Goal: Task Accomplishment & Management: Manage account settings

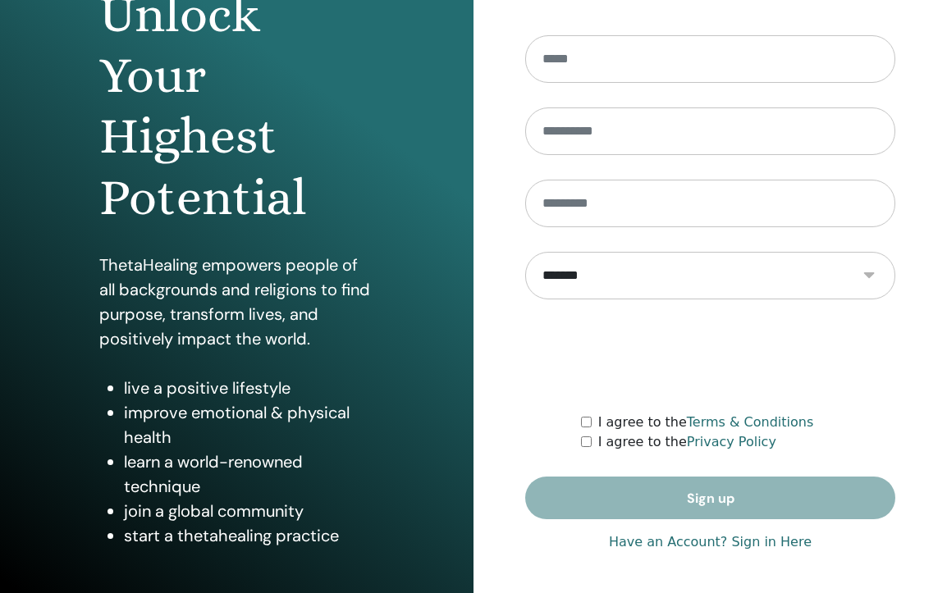
click at [684, 541] on link "Have an Account? Sign in Here" at bounding box center [710, 543] width 203 height 20
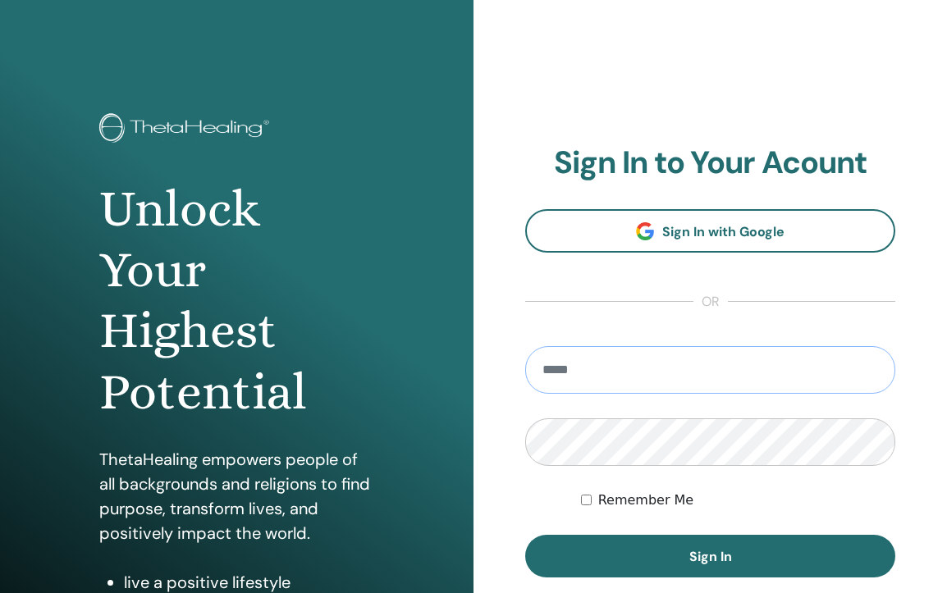
click at [648, 383] on input "email" at bounding box center [710, 370] width 370 height 48
type input "**********"
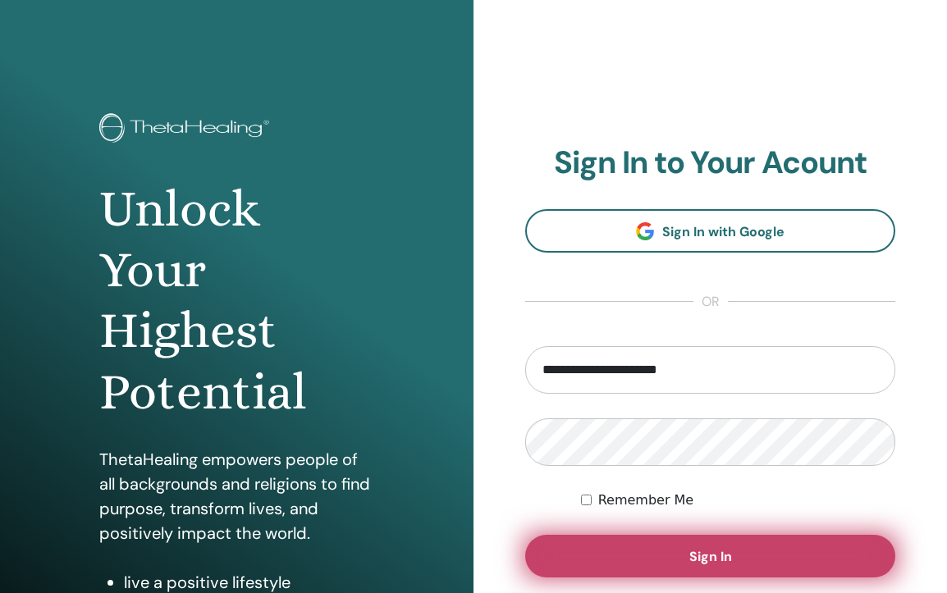
click at [715, 551] on span "Sign In" at bounding box center [710, 556] width 43 height 17
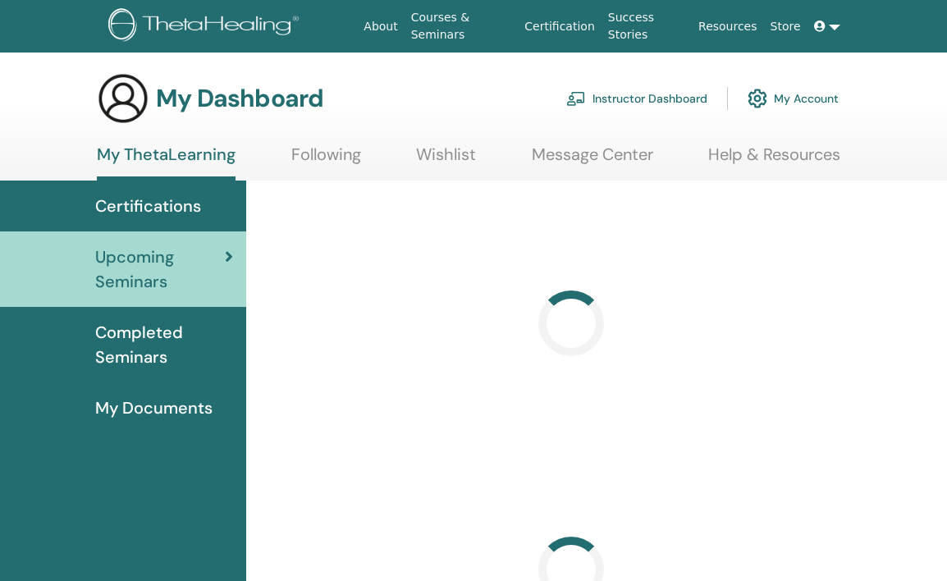
click at [665, 102] on link "Instructor Dashboard" at bounding box center [636, 98] width 141 height 36
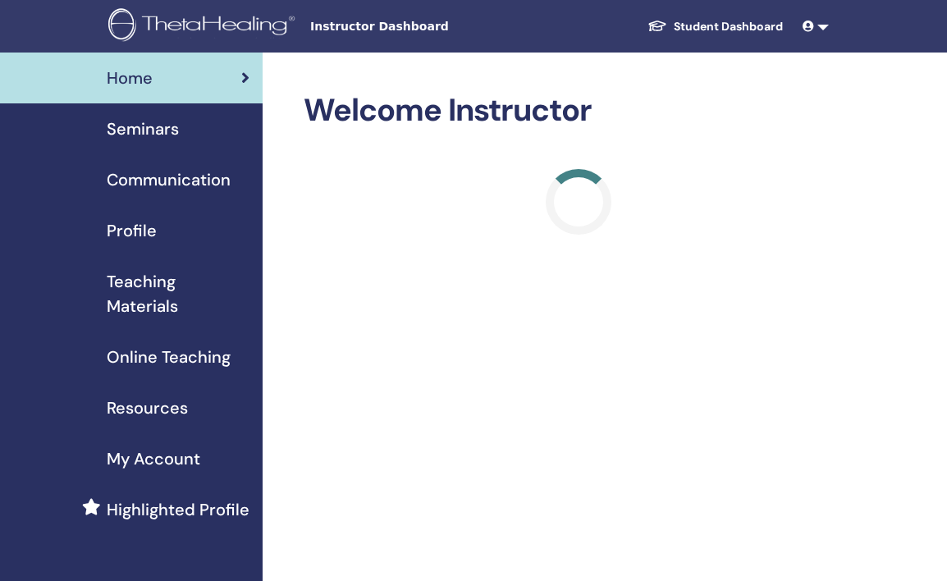
click at [143, 132] on span "Seminars" at bounding box center [143, 129] width 72 height 25
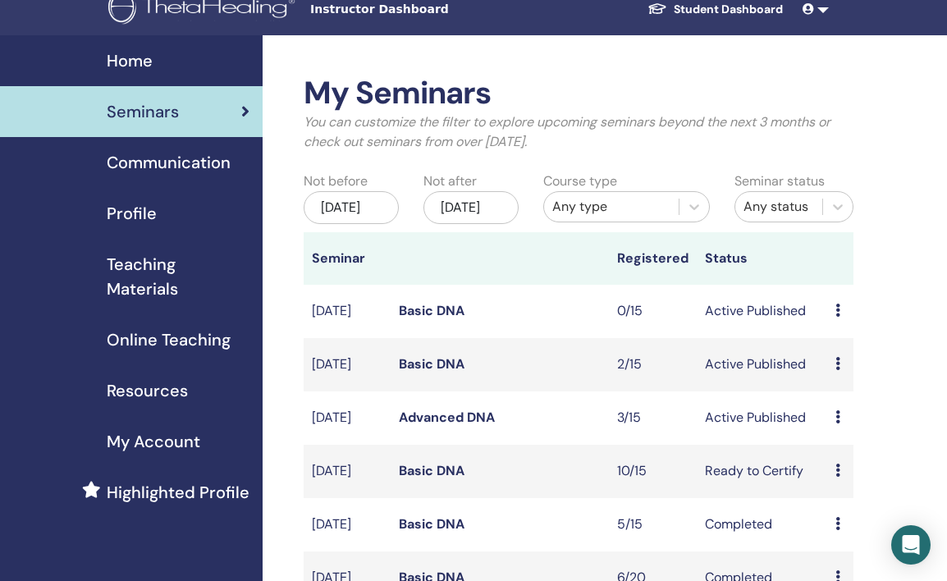
scroll to position [22, 0]
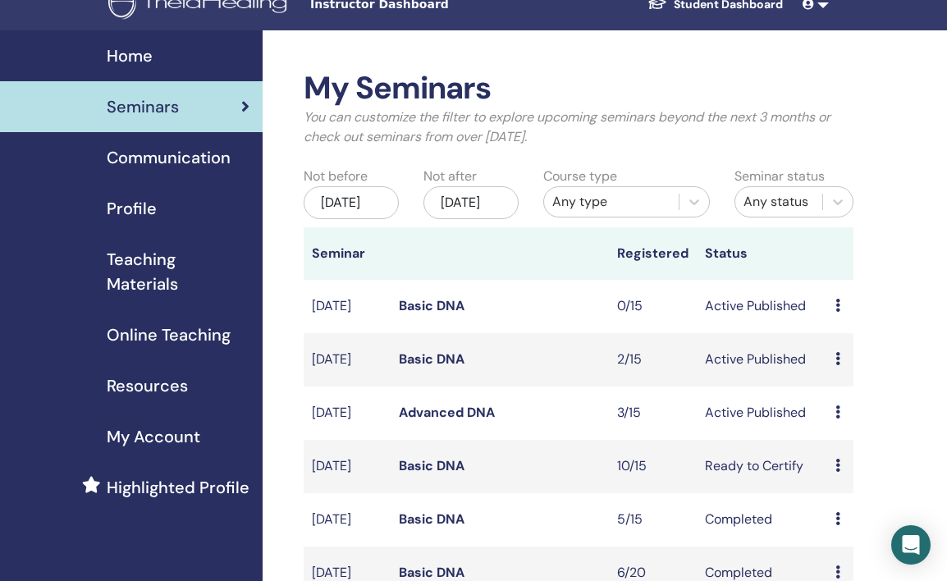
click at [451, 368] on link "Basic DNA" at bounding box center [432, 358] width 66 height 17
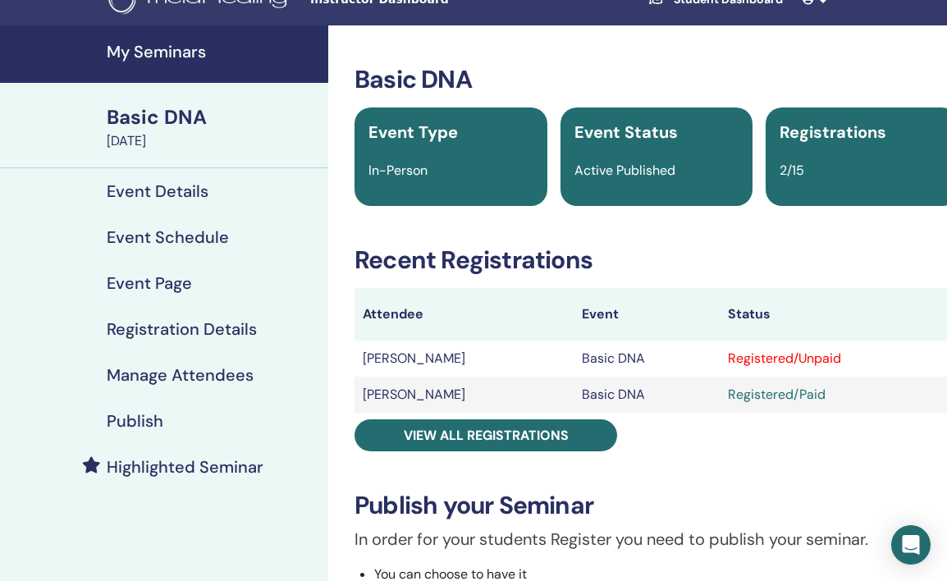
scroll to position [42, 0]
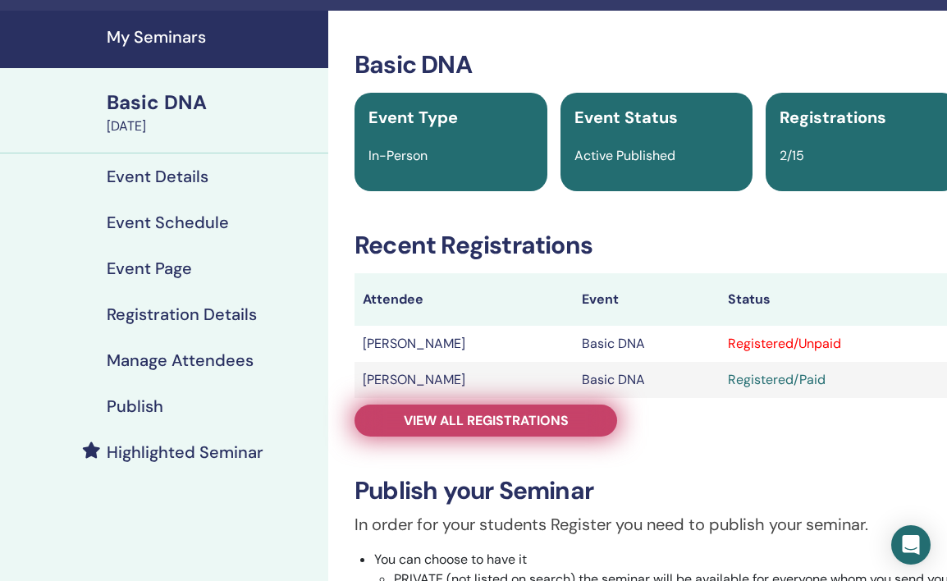
click at [553, 412] on span "View all registrations" at bounding box center [486, 420] width 165 height 17
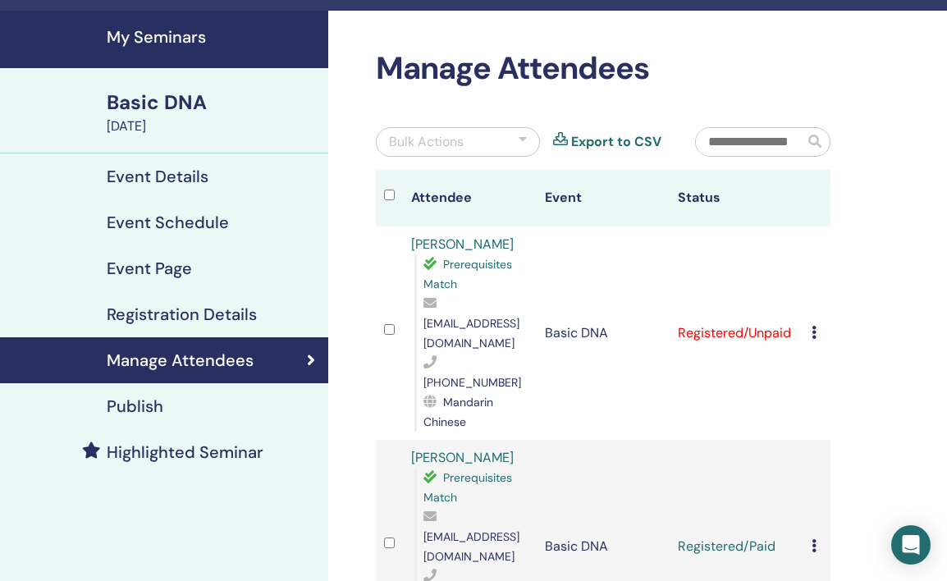
click at [814, 323] on div "Cancel Registration Do not auto-certify Mark as Paid Mark as Unpaid Mark as Abs…" at bounding box center [817, 333] width 11 height 20
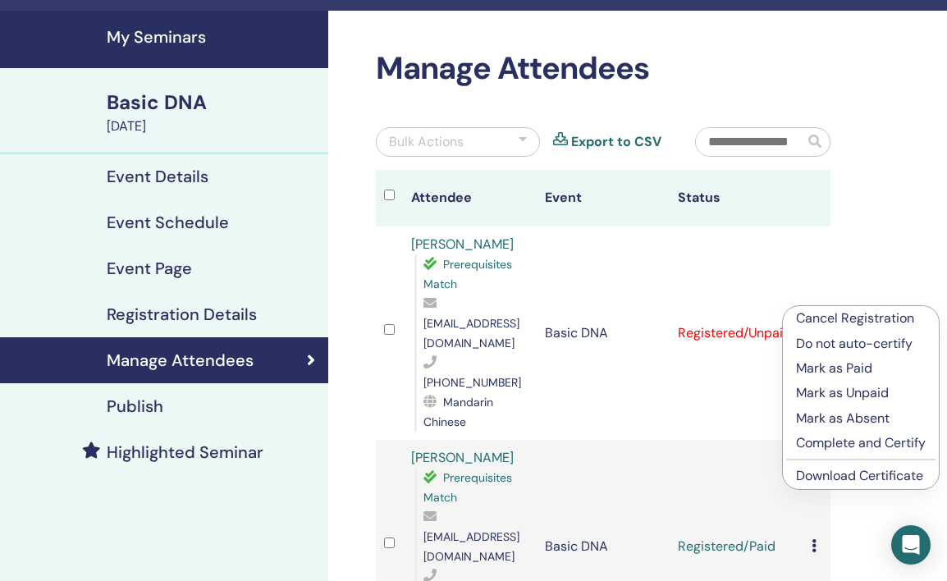
click at [818, 370] on p "Mark as Paid" at bounding box center [861, 369] width 130 height 20
